Goal: Find specific page/section: Find specific page/section

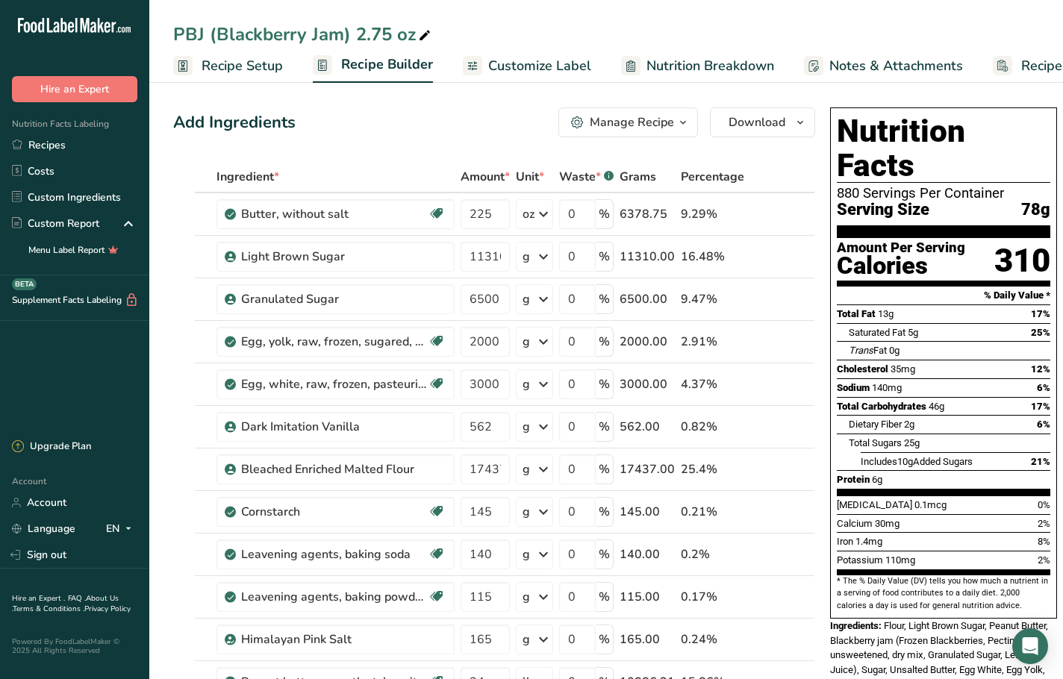
click at [390, 131] on div "Add Ingredients Manage Recipe Delete Recipe Duplicate Recipe Scale Recipe Save …" at bounding box center [494, 123] width 642 height 30
click at [83, 137] on link "Recipes" at bounding box center [74, 145] width 149 height 26
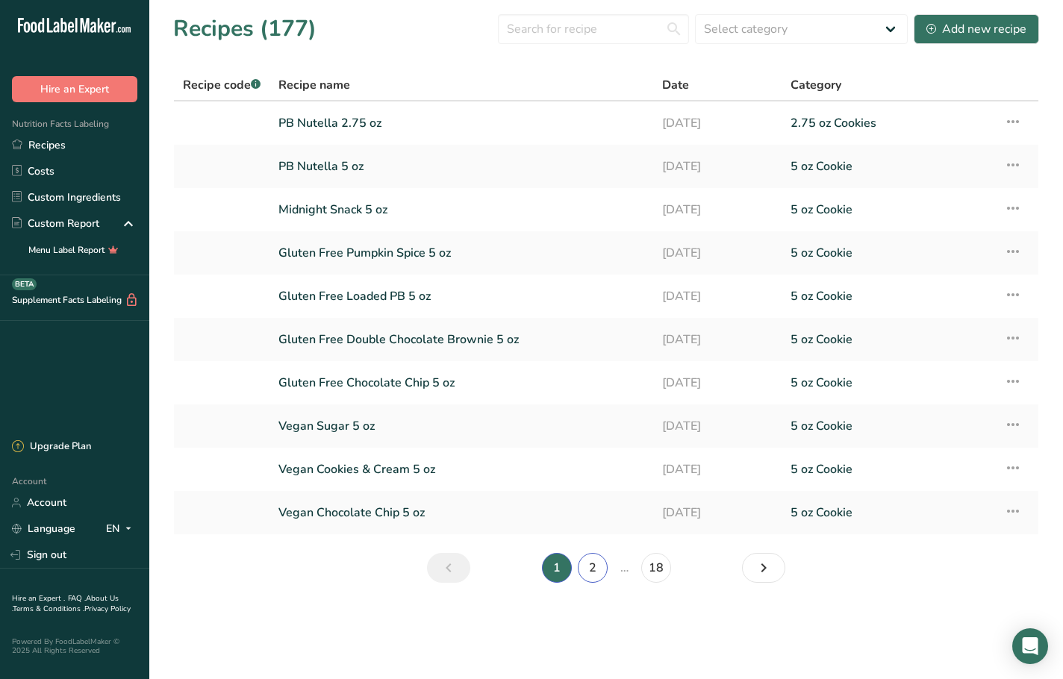
click at [589, 576] on link "2" at bounding box center [593, 568] width 30 height 30
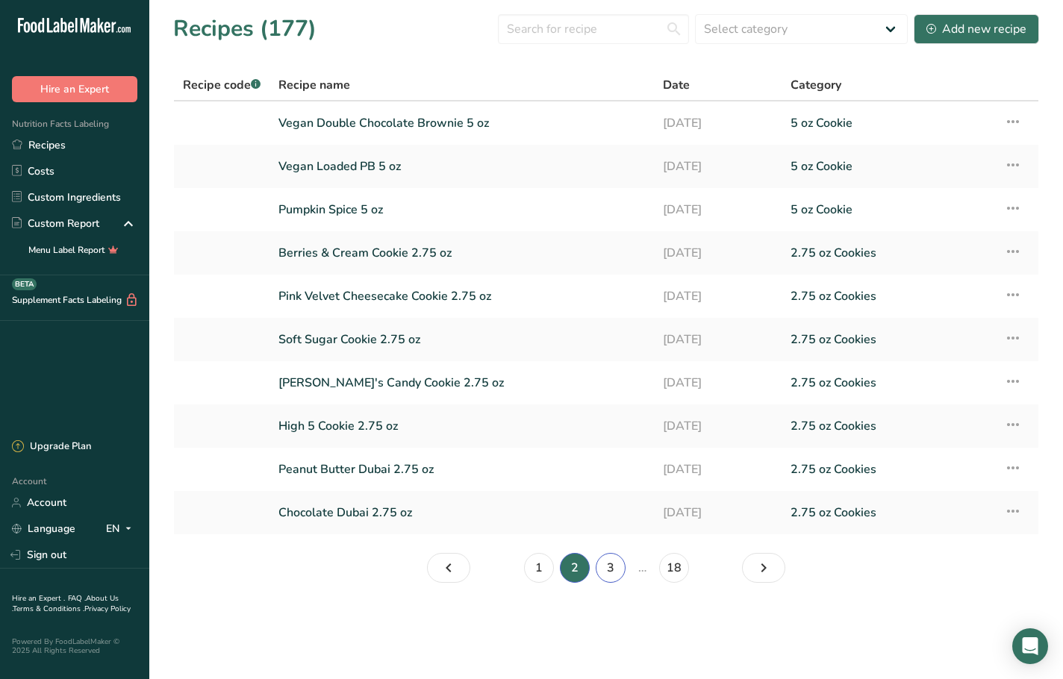
click at [605, 576] on link "3" at bounding box center [611, 568] width 30 height 30
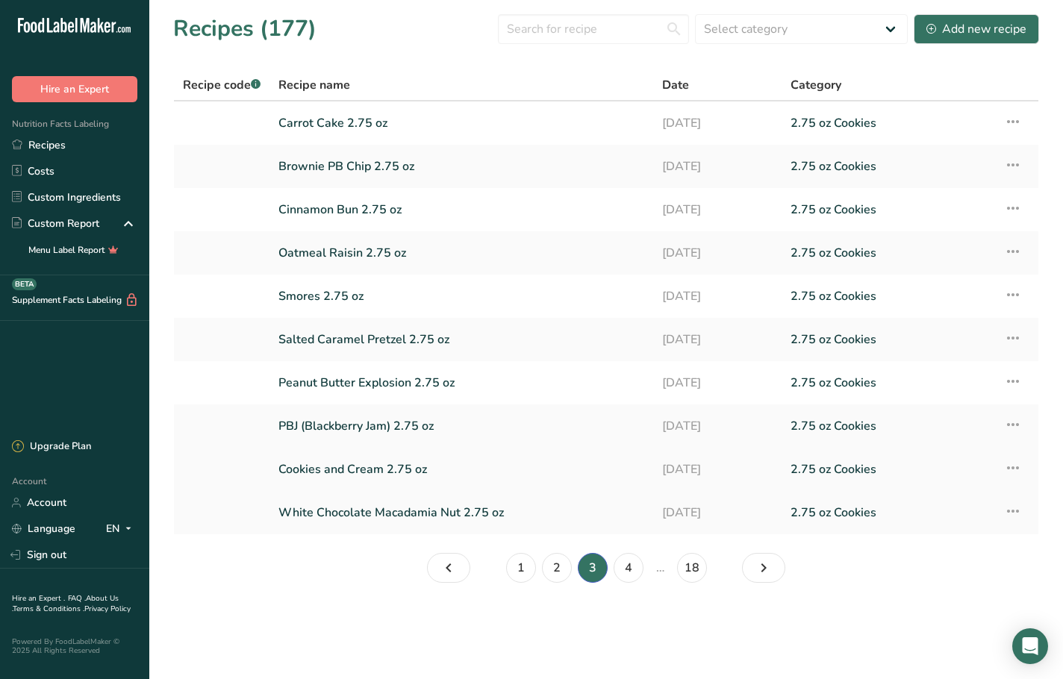
click at [401, 482] on link "Cookies and Cream 2.75 oz" at bounding box center [461, 469] width 366 height 31
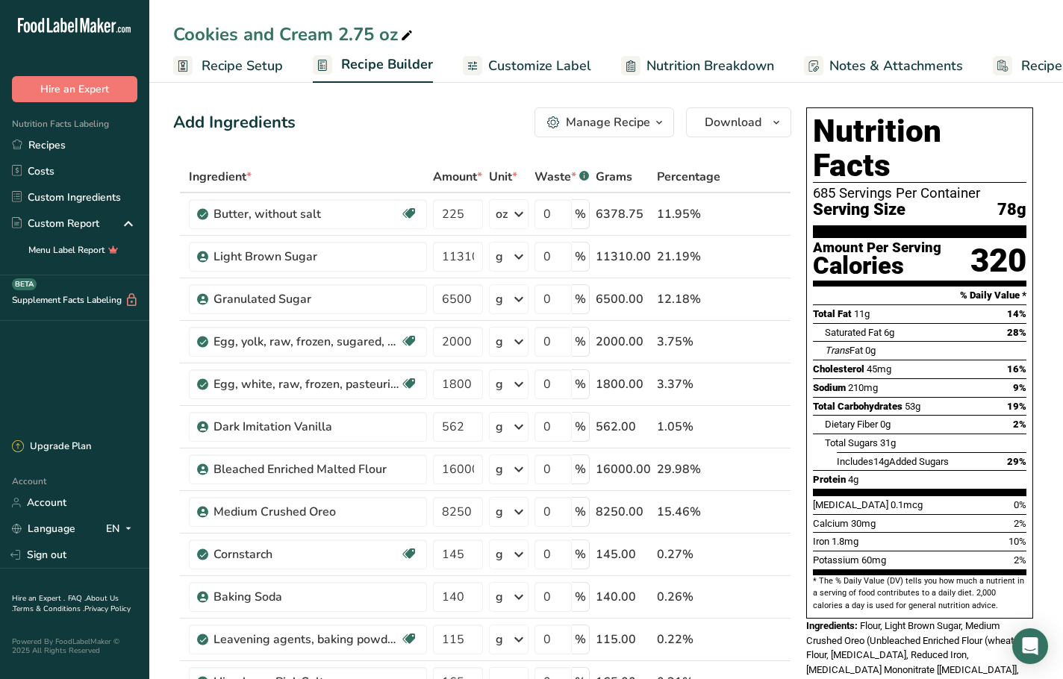
click at [446, 118] on div "Add Ingredients Manage Recipe Delete Recipe Duplicate Recipe Scale Recipe Save …" at bounding box center [482, 123] width 618 height 30
click at [65, 139] on link "Recipes" at bounding box center [74, 145] width 149 height 26
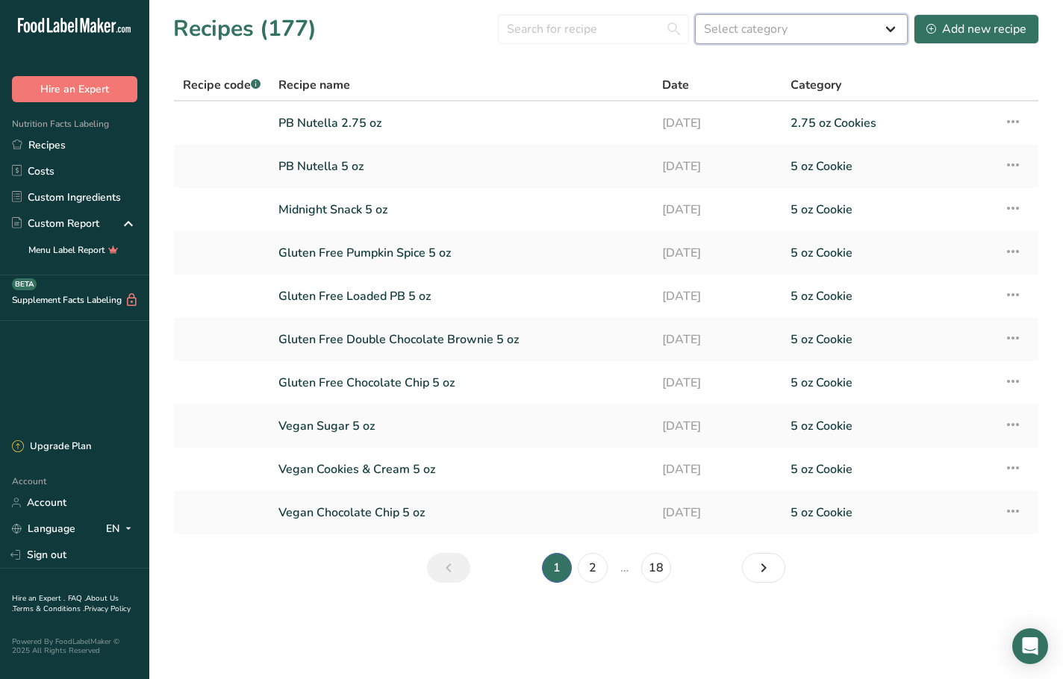
click at [868, 41] on select "Select category All 1.4 oz Mini Cookie 2.75 oz Cookies 3 oz Cookies (2025) 5 oz…" at bounding box center [801, 29] width 213 height 30
select select "2460"
click at [696, 14] on select "Select category All 1.4 oz Mini Cookie 2.75 oz Cookies 3 oz Cookies (2025) 5 oz…" at bounding box center [801, 29] width 213 height 30
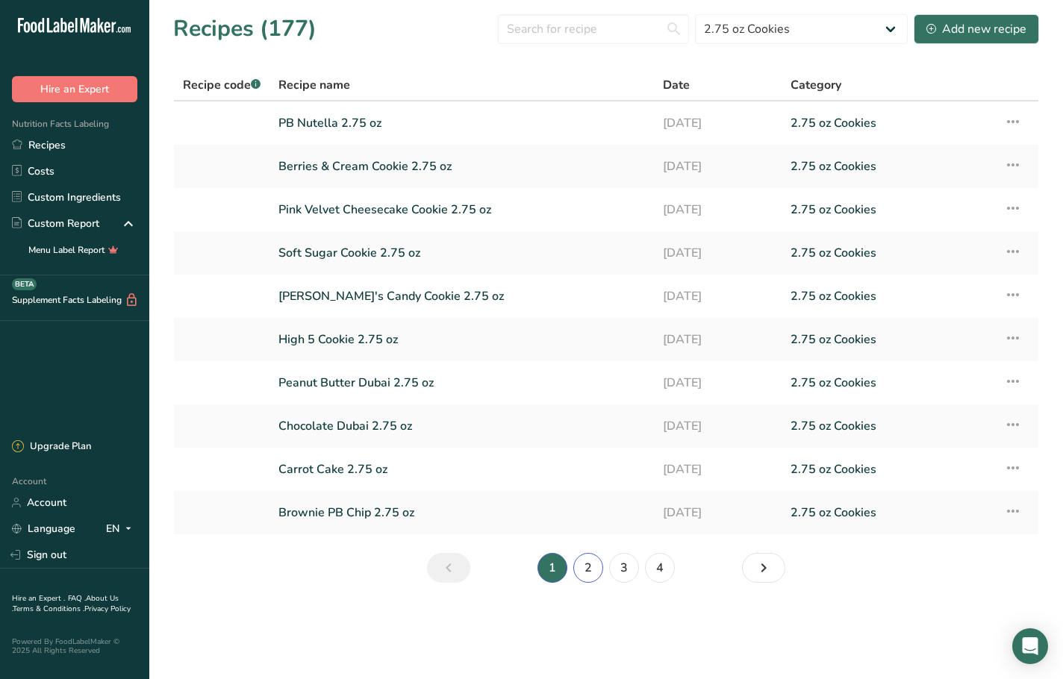
click at [603, 567] on link "2" at bounding box center [588, 568] width 30 height 30
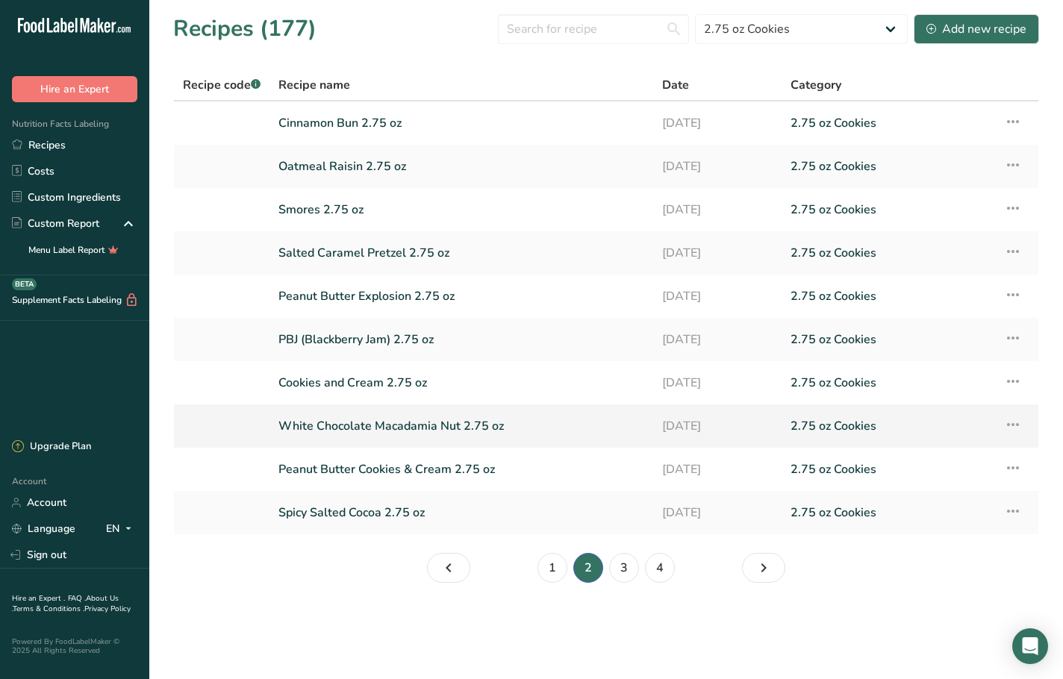
click at [458, 432] on link "White Chocolate Macadamia Nut 2.75 oz" at bounding box center [461, 426] width 366 height 31
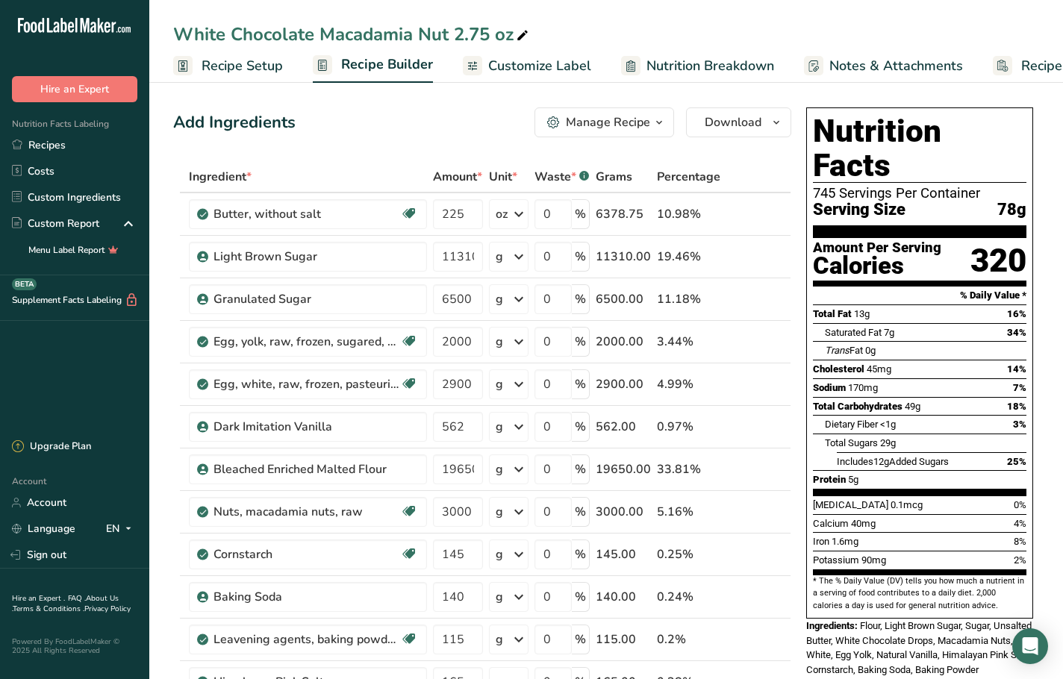
click at [57, 153] on link "Recipes" at bounding box center [74, 145] width 149 height 26
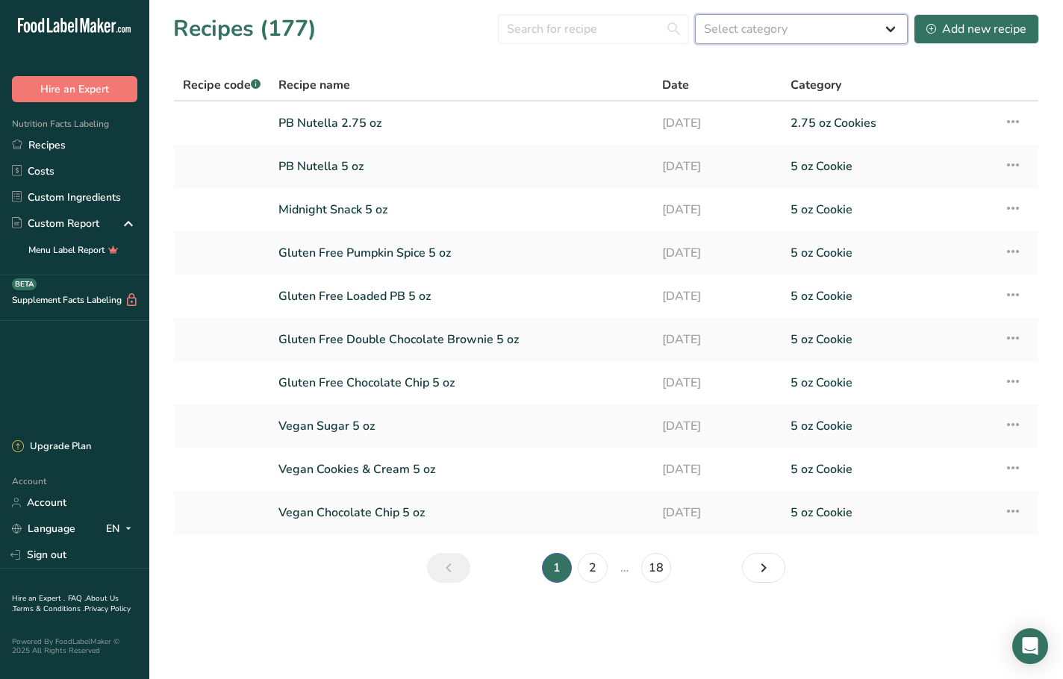
click at [798, 15] on select "Select category All 1.4 oz Mini Cookie 2.75 oz Cookies 3 oz Cookies (2025) 5 oz…" at bounding box center [801, 29] width 213 height 30
select select "2460"
click at [696, 14] on select "Select category All 1.4 oz Mini Cookie 2.75 oz Cookies 3 oz Cookies (2025) 5 oz…" at bounding box center [801, 29] width 213 height 30
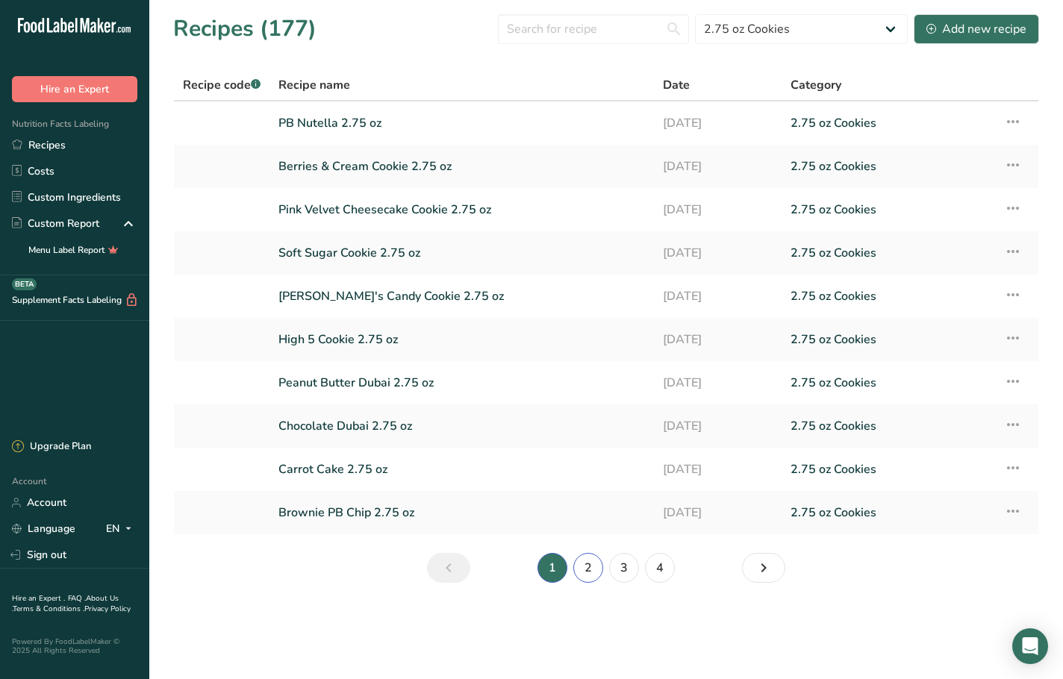
click at [588, 575] on link "2" at bounding box center [588, 568] width 30 height 30
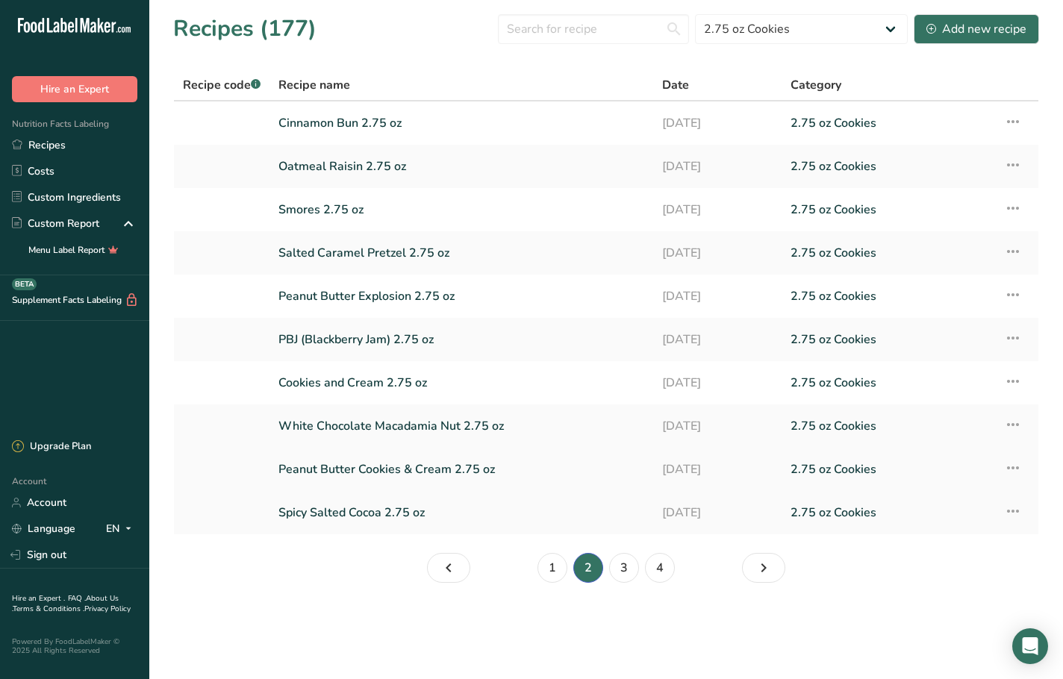
click at [430, 468] on link "Peanut Butter Cookies & Cream 2.75 oz" at bounding box center [461, 469] width 366 height 31
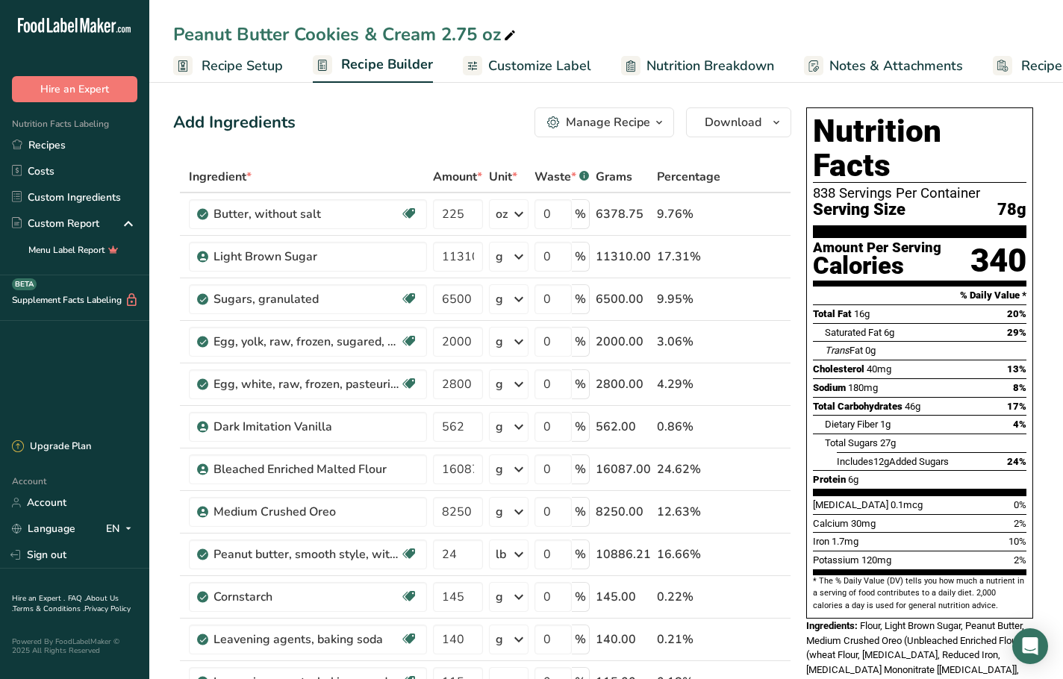
click at [464, 108] on div "Add Ingredients Manage Recipe Delete Recipe Duplicate Recipe Scale Recipe Save …" at bounding box center [482, 123] width 618 height 30
click at [60, 145] on link "Recipes" at bounding box center [74, 145] width 149 height 26
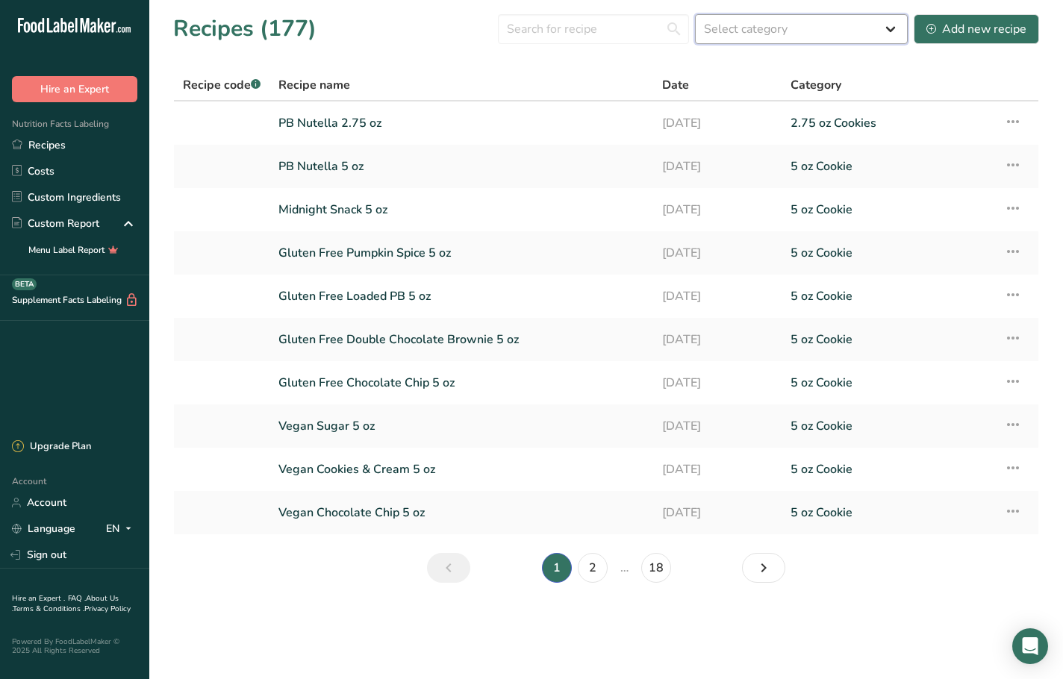
click at [815, 14] on select "Select category All 1.4 oz Mini Cookie 2.75 oz Cookies 3 oz Cookies (2025) 5 oz…" at bounding box center [801, 29] width 213 height 30
select select "2460"
click at [696, 14] on select "Select category All 1.4 oz Mini Cookie 2.75 oz Cookies 3 oz Cookies (2025) 5 oz…" at bounding box center [801, 29] width 213 height 30
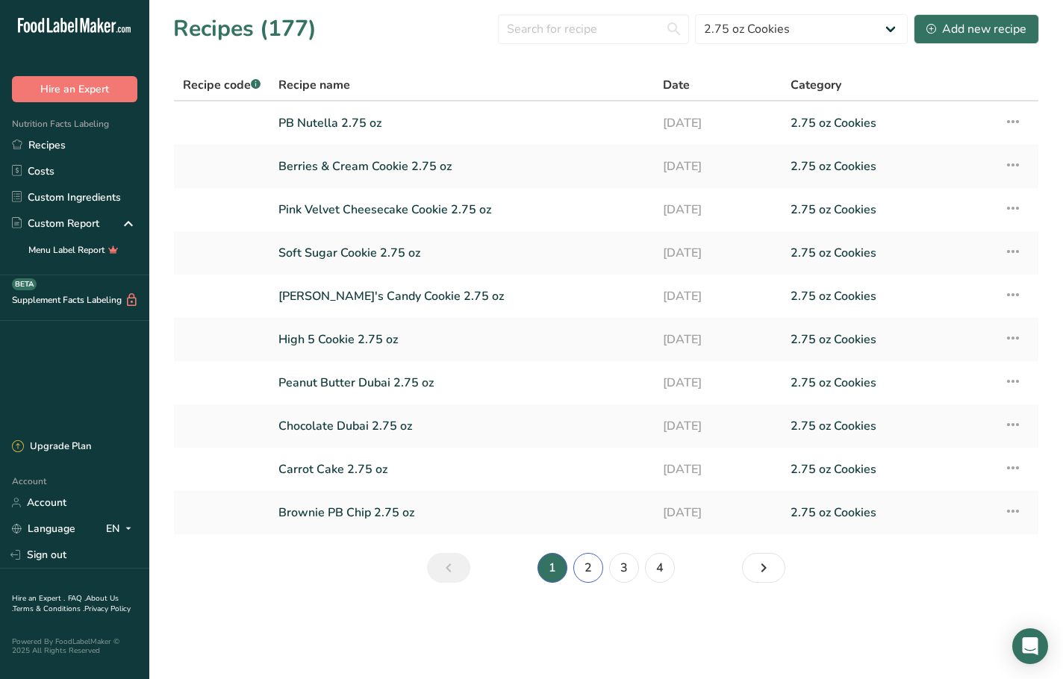
click at [585, 576] on link "2" at bounding box center [588, 568] width 30 height 30
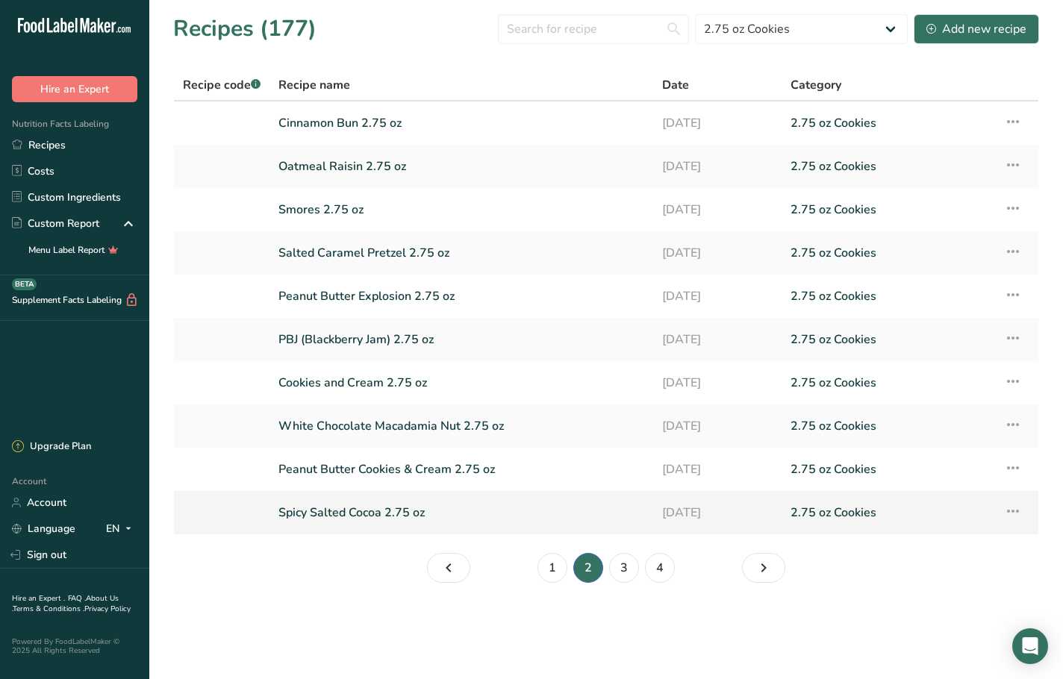
click at [367, 505] on link "Spicy Salted Cocoa 2.75 oz" at bounding box center [461, 512] width 366 height 31
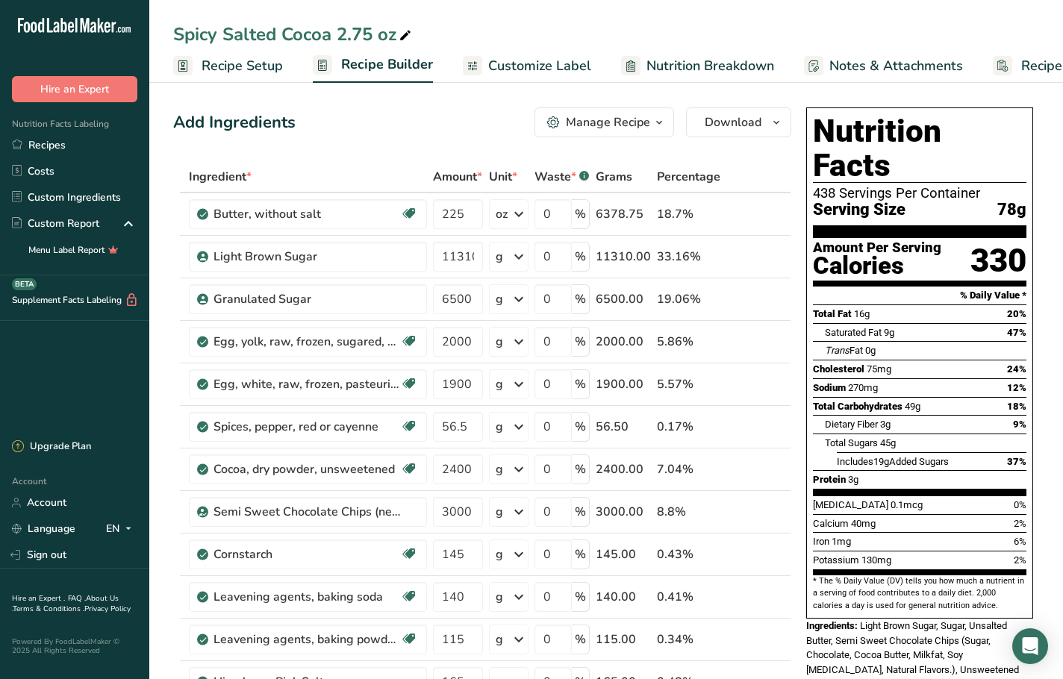
click at [486, 122] on div "Add Ingredients Manage Recipe Delete Recipe Duplicate Recipe Scale Recipe Save …" at bounding box center [482, 123] width 618 height 30
